Goal: Transaction & Acquisition: Purchase product/service

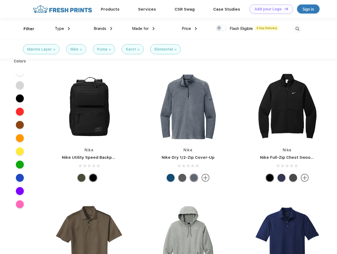
scroll to position [0, 0]
click at [270, 9] on link "Add your Logo Design Tool" at bounding box center [272, 9] width 44 height 9
click at [0, 0] on div "Design Tool" at bounding box center [0, 0] width 0 height 0
click at [284, 9] on link "Add your Logo Design Tool" at bounding box center [272, 9] width 44 height 9
click at [25, 29] on div "Filter" at bounding box center [29, 29] width 11 height 6
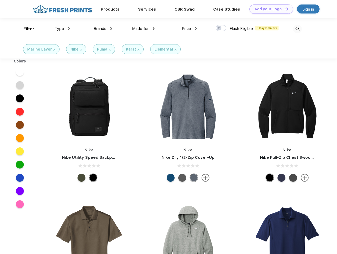
click at [63, 29] on span "Type" at bounding box center [59, 28] width 9 height 5
click at [103, 29] on span "Brands" at bounding box center [100, 28] width 13 height 5
click at [144, 29] on span "Made for" at bounding box center [140, 28] width 17 height 5
click at [190, 29] on span "Price" at bounding box center [186, 28] width 9 height 5
click at [221, 28] on div at bounding box center [221, 28] width 10 height 6
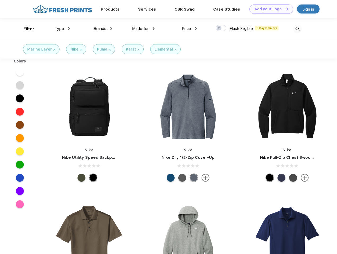
click at [220, 28] on input "checkbox" at bounding box center [217, 26] width 3 height 3
click at [298, 29] on img at bounding box center [298, 29] width 9 height 9
